Goal: Task Accomplishment & Management: Manage account settings

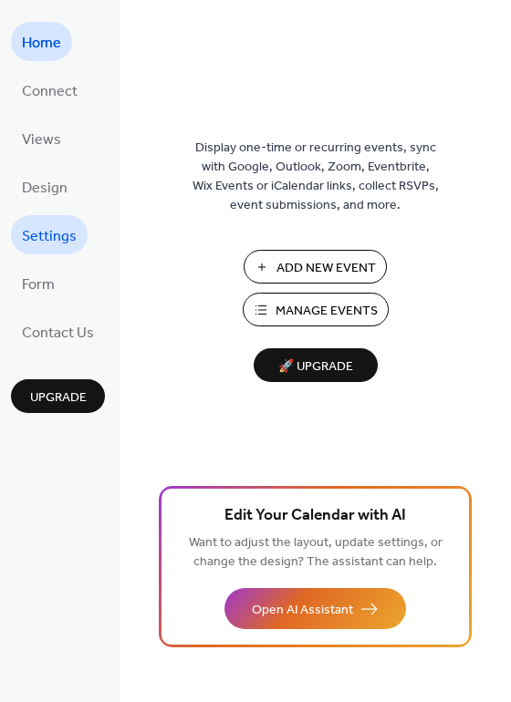
click at [59, 229] on span "Settings" at bounding box center [49, 237] width 55 height 28
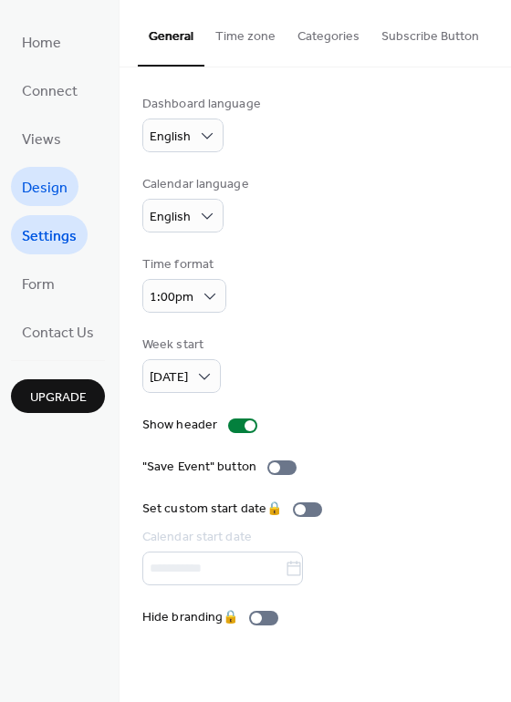
click at [70, 181] on link "Design" at bounding box center [44, 186] width 67 height 39
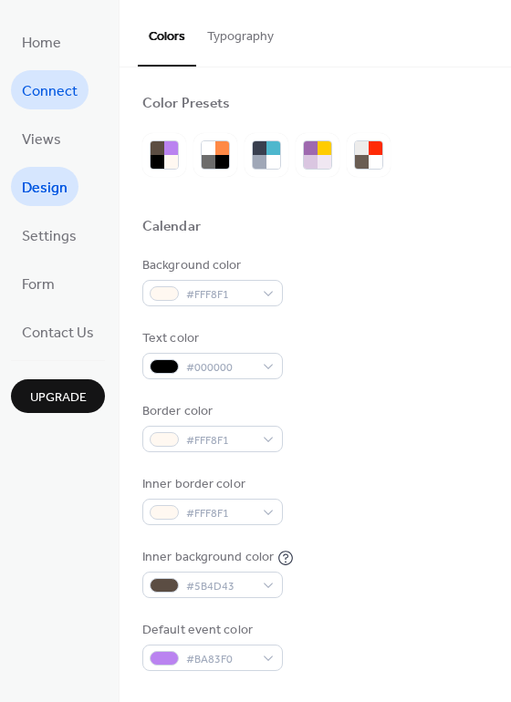
click at [54, 82] on span "Connect" at bounding box center [50, 92] width 56 height 28
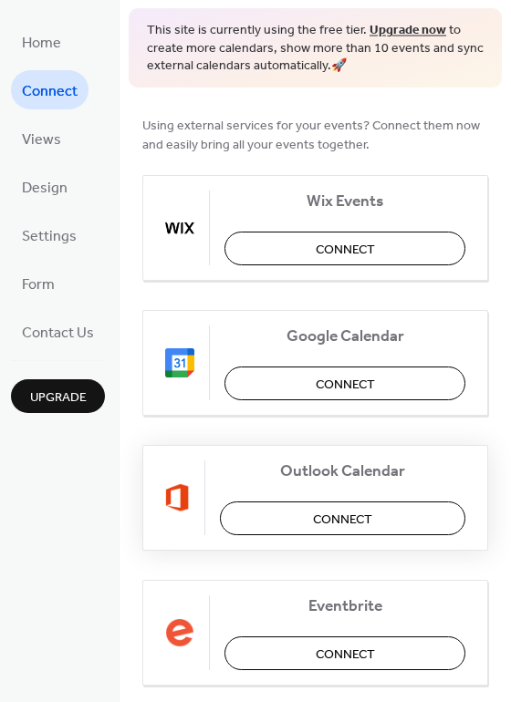
scroll to position [274, 0]
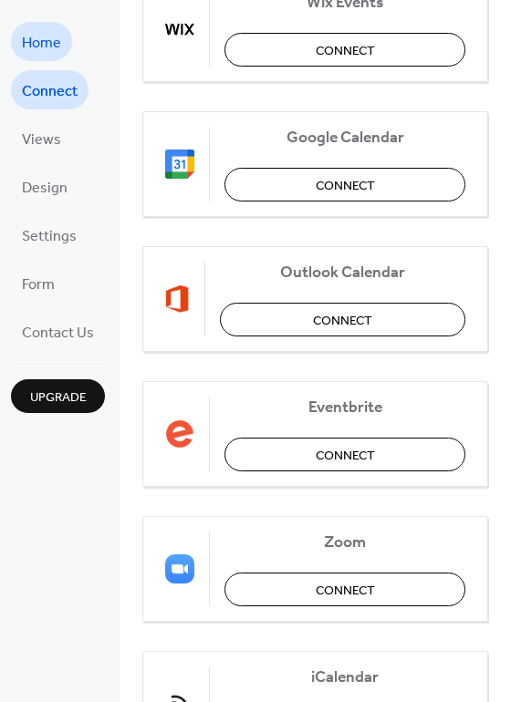
click at [52, 47] on span "Home" at bounding box center [41, 43] width 39 height 28
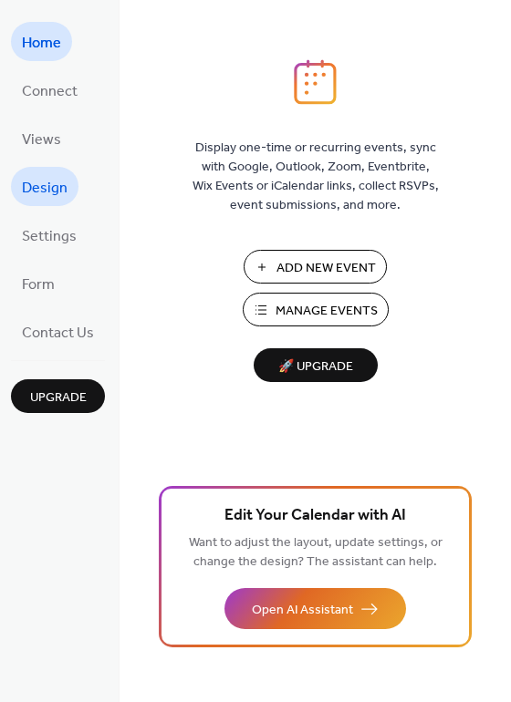
click at [62, 183] on span "Design" at bounding box center [45, 188] width 46 height 28
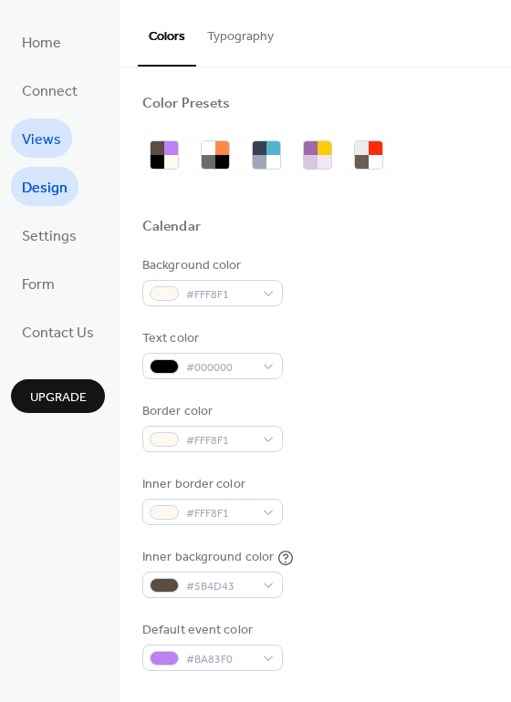
click at [35, 120] on link "Views" at bounding box center [41, 138] width 61 height 39
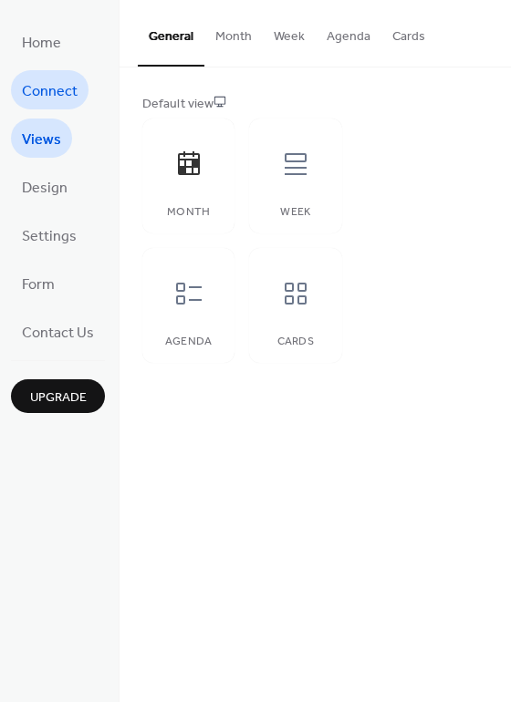
click at [33, 84] on span "Connect" at bounding box center [50, 92] width 56 height 28
